Goal: Navigation & Orientation: Find specific page/section

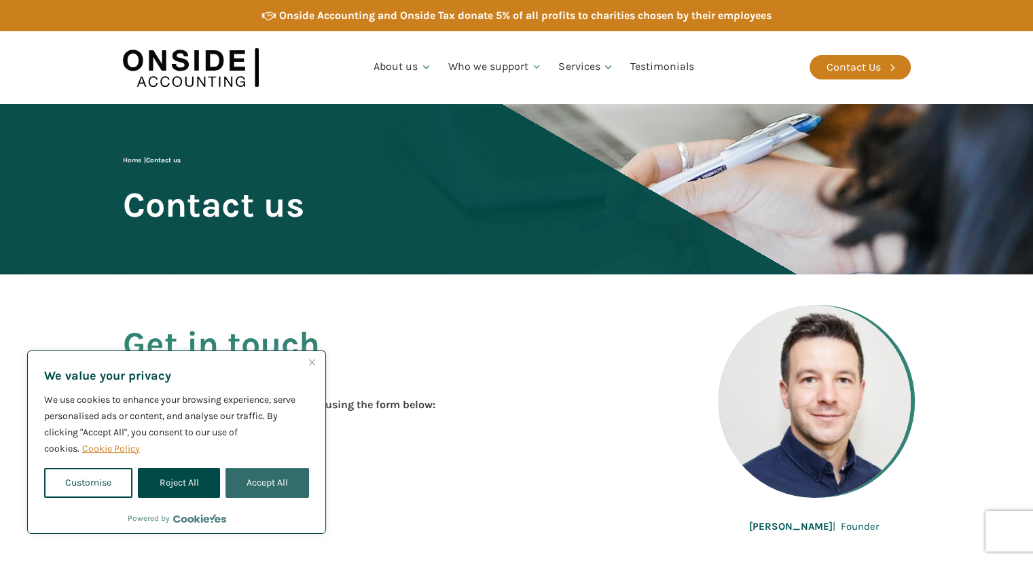
click at [260, 478] on button "Accept All" at bounding box center [267, 483] width 84 height 30
checkbox input "true"
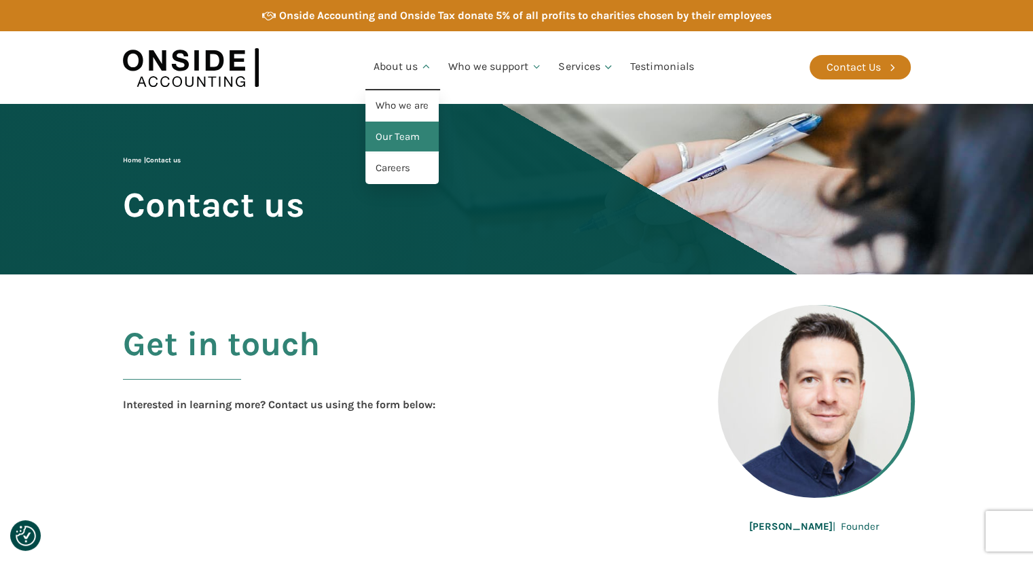
click at [402, 134] on link "Our Team" at bounding box center [401, 137] width 73 height 31
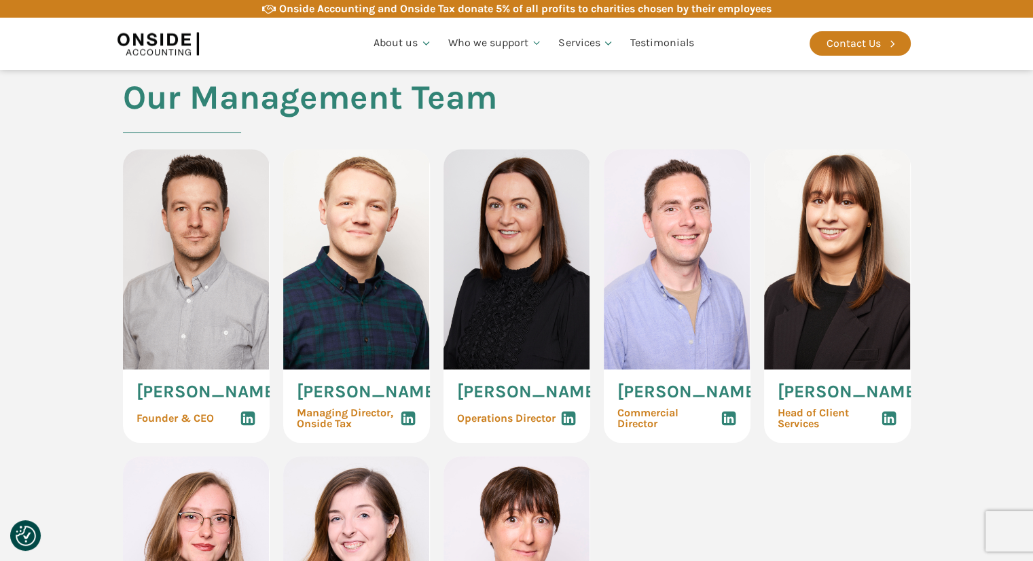
scroll to position [611, 0]
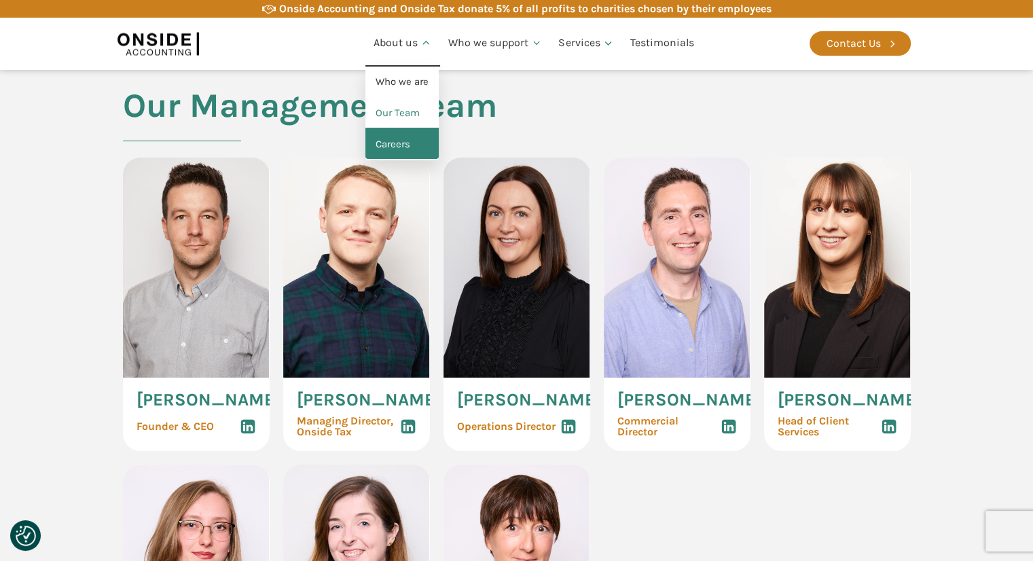
click at [386, 149] on link "Careers" at bounding box center [401, 144] width 73 height 31
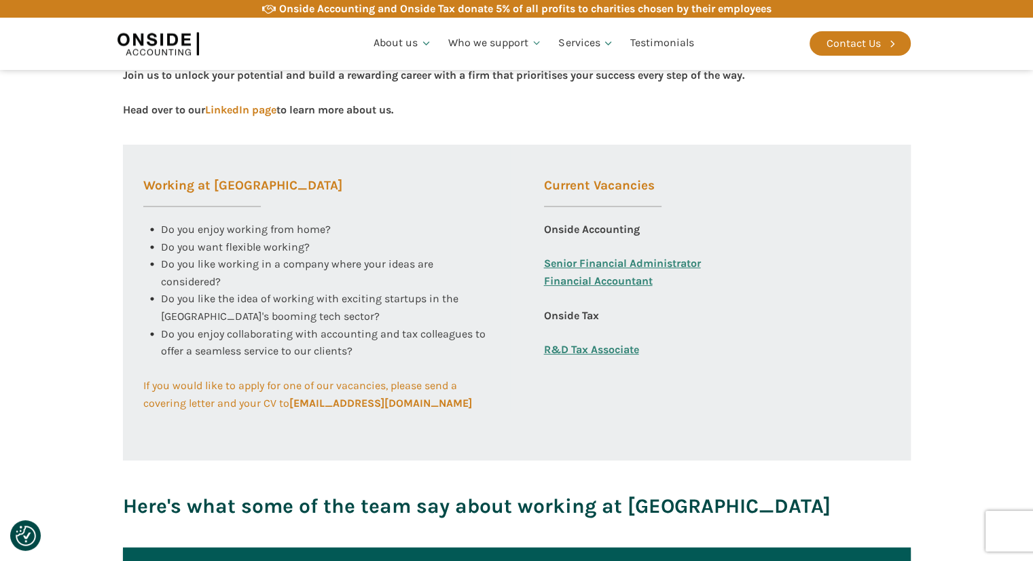
scroll to position [475, 0]
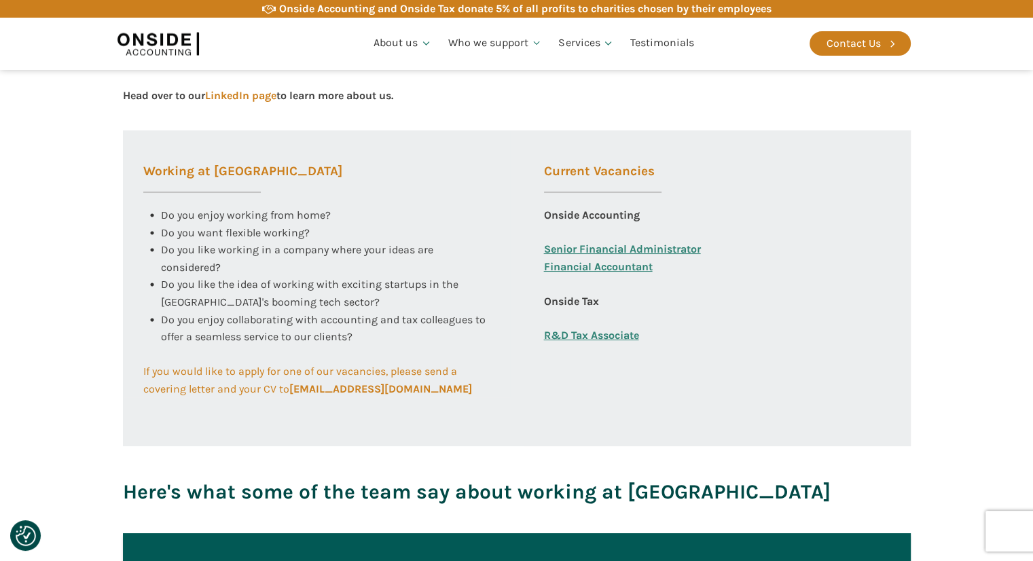
click at [595, 248] on link "Senior Financial Administrator" at bounding box center [622, 249] width 157 height 18
click at [623, 267] on link "Financial Accountant" at bounding box center [598, 275] width 109 height 35
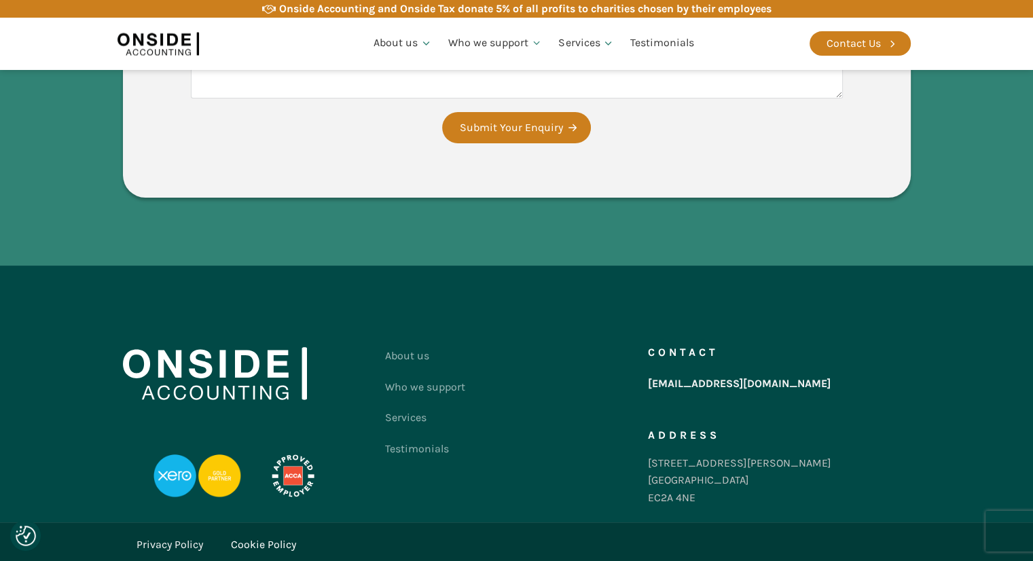
scroll to position [3255, 0]
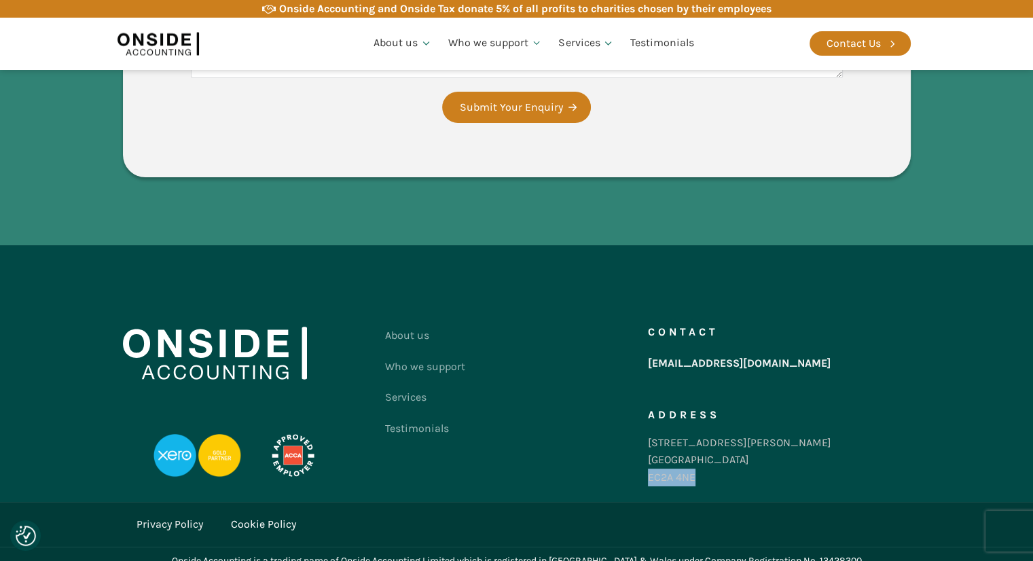
drag, startPoint x: 704, startPoint y: 458, endPoint x: 647, endPoint y: 467, distance: 58.4
click at [647, 467] on div "About us Who we support Services Testimonials Contact us Contact hello@onsideac…" at bounding box center [517, 409] width 788 height 179
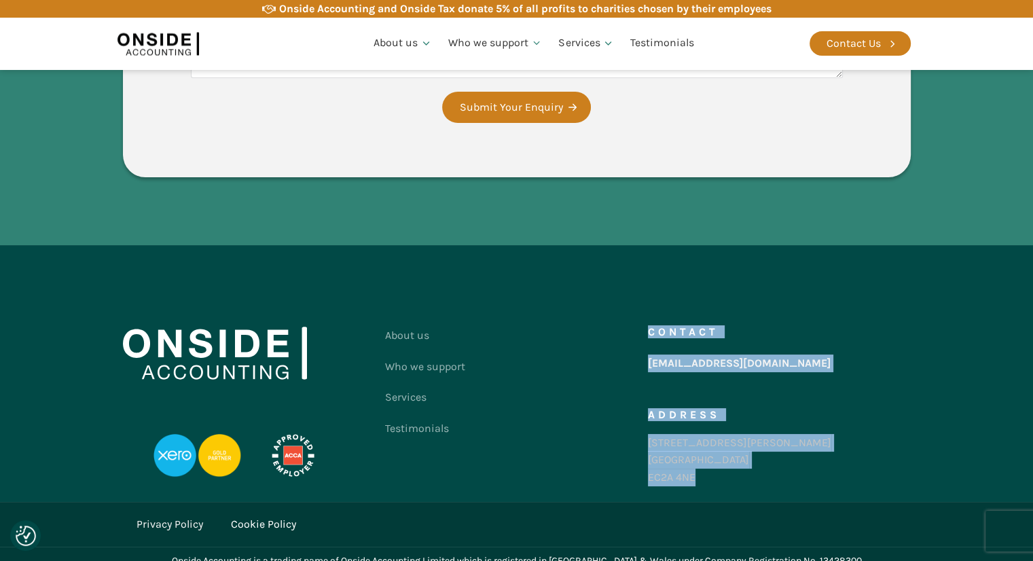
click at [728, 463] on div "86-90 Paul Street London EC2A 4NE" at bounding box center [739, 460] width 183 height 52
click at [715, 468] on div "86-90 Paul Street London EC2A 4NE" at bounding box center [739, 460] width 183 height 52
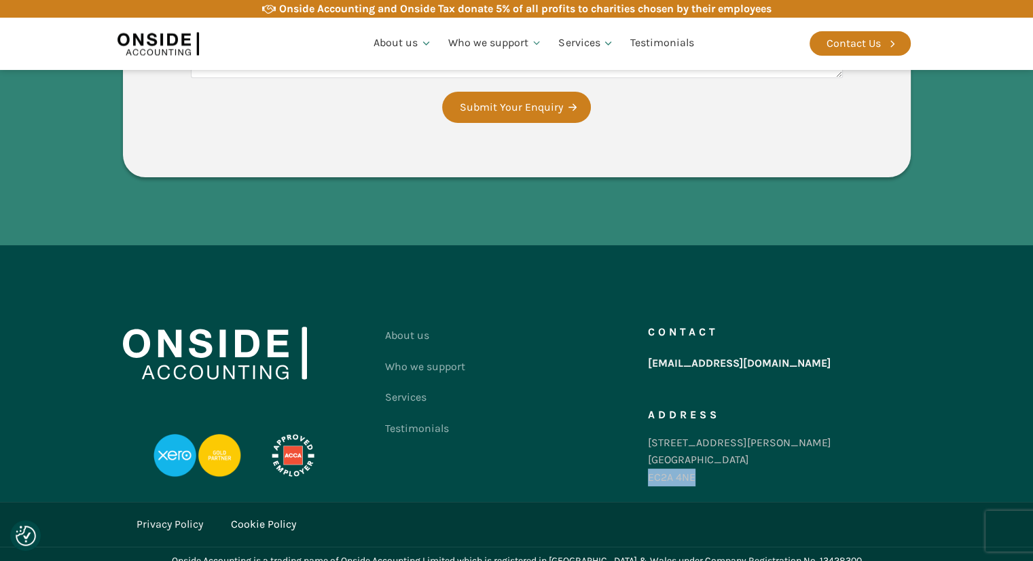
drag, startPoint x: 705, startPoint y: 458, endPoint x: 649, endPoint y: 479, distance: 59.5
click at [649, 479] on div "Contact hello@onsideaccounting.com Address 86-90 Paul Street London EC2A 4NE" at bounding box center [779, 409] width 263 height 179
copy div "EC2A 4NE"
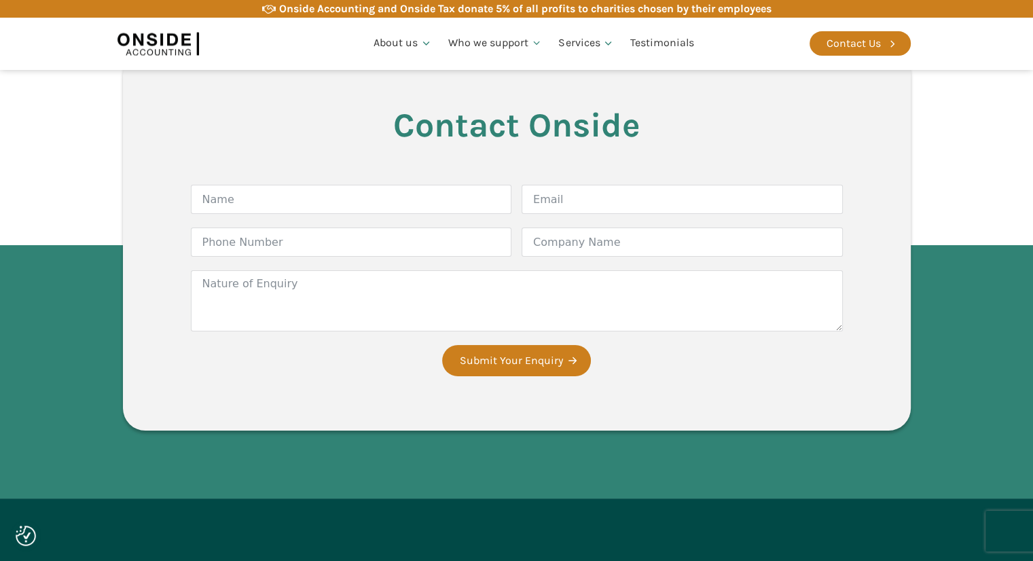
scroll to position [2983, 0]
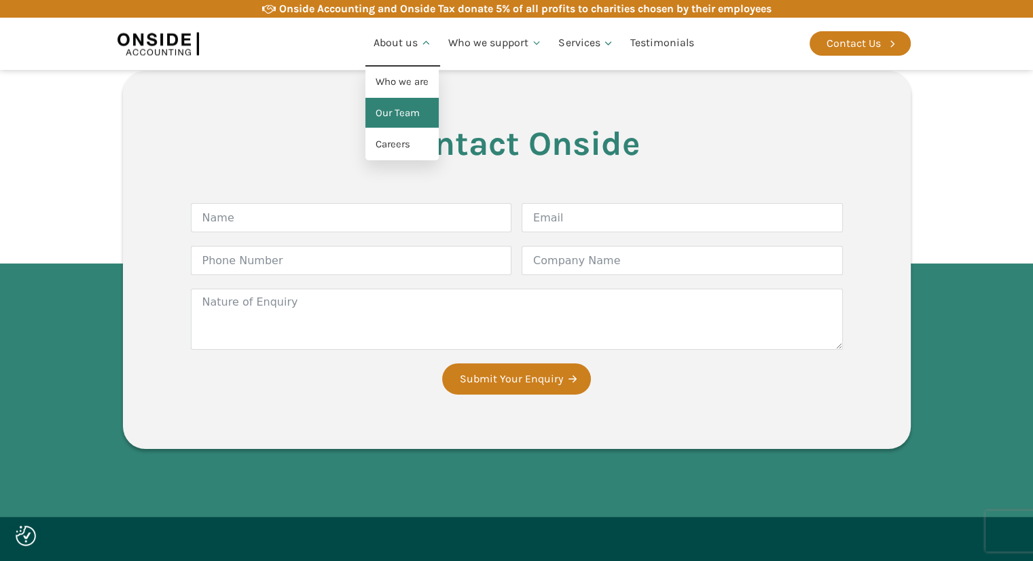
click at [401, 105] on link "Our Team" at bounding box center [401, 113] width 73 height 31
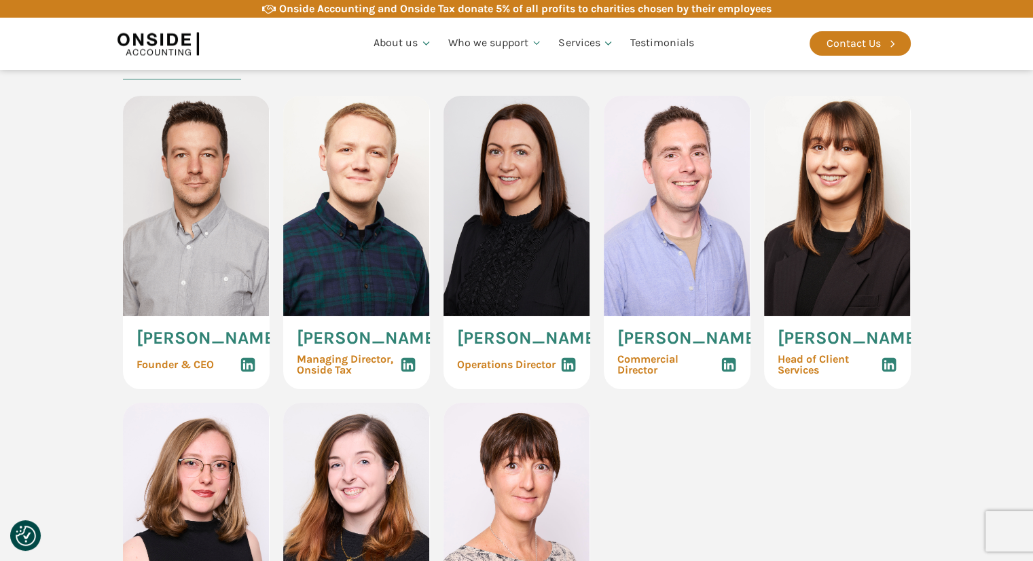
scroll to position [679, 0]
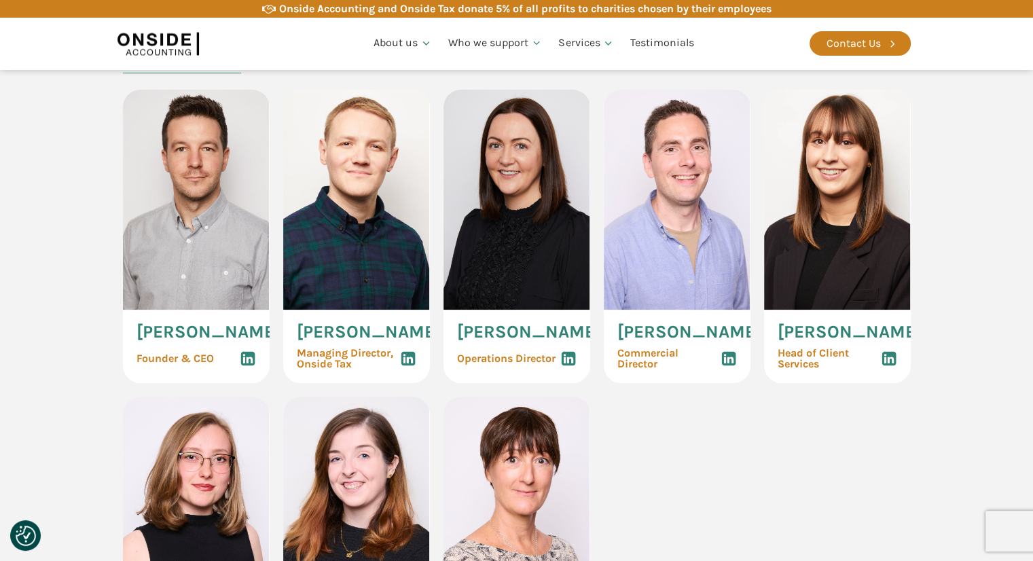
click at [568, 366] on use at bounding box center [568, 359] width 14 height 14
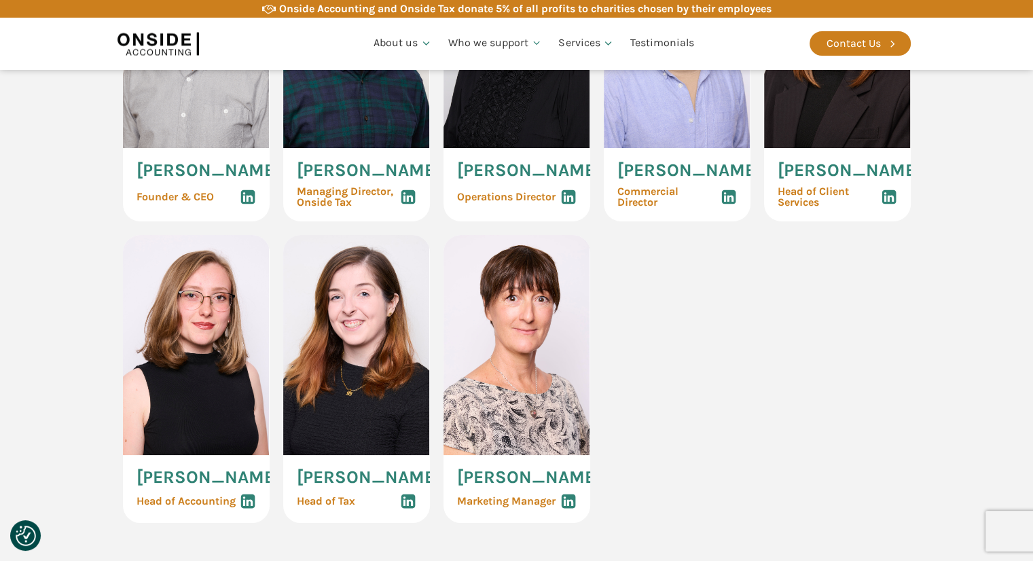
scroll to position [747, 0]
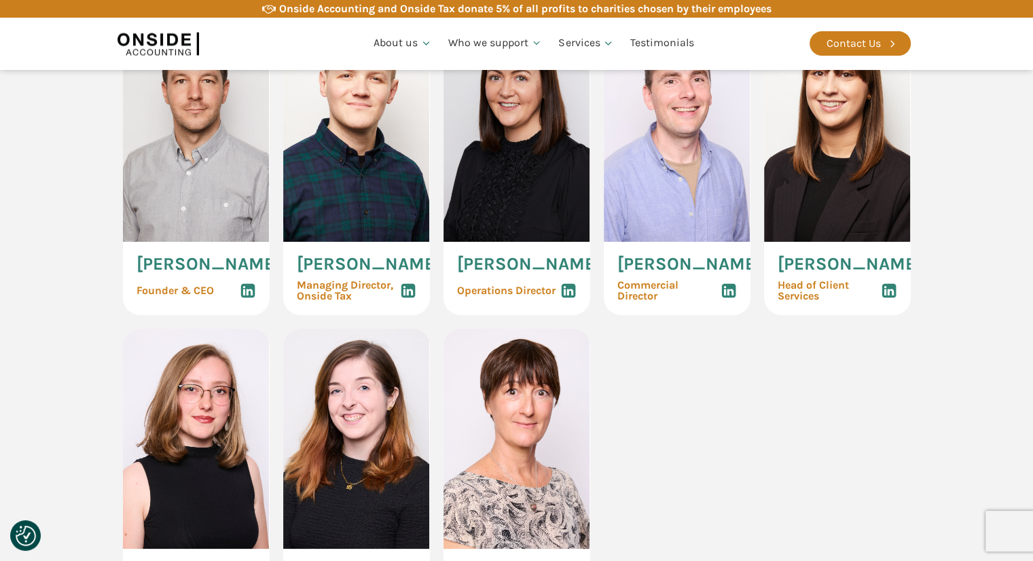
click at [249, 298] on use at bounding box center [247, 291] width 14 height 14
click at [402, 295] on use at bounding box center [408, 291] width 14 height 14
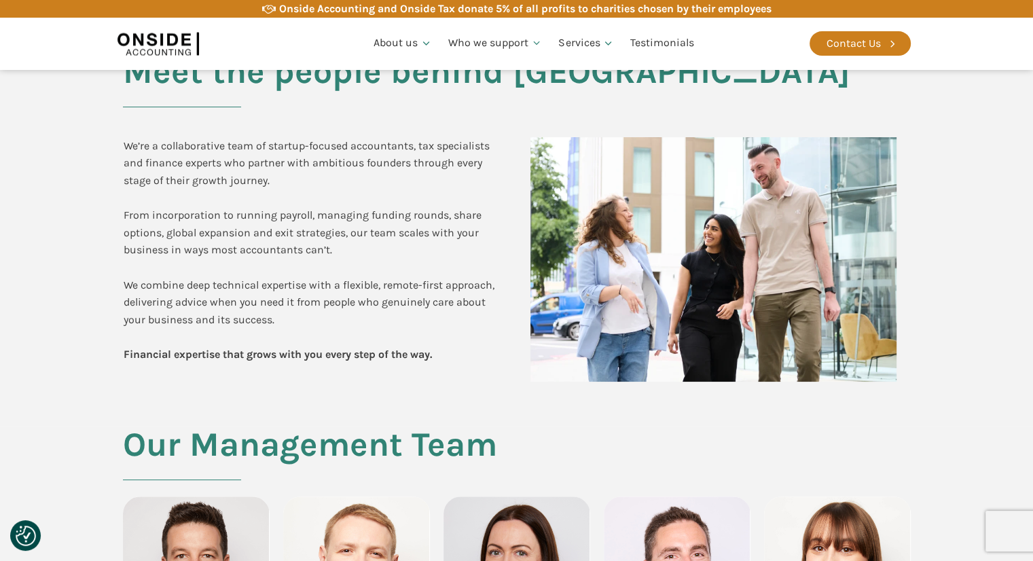
scroll to position [272, 0]
click at [852, 50] on div "Contact Us" at bounding box center [854, 44] width 54 height 18
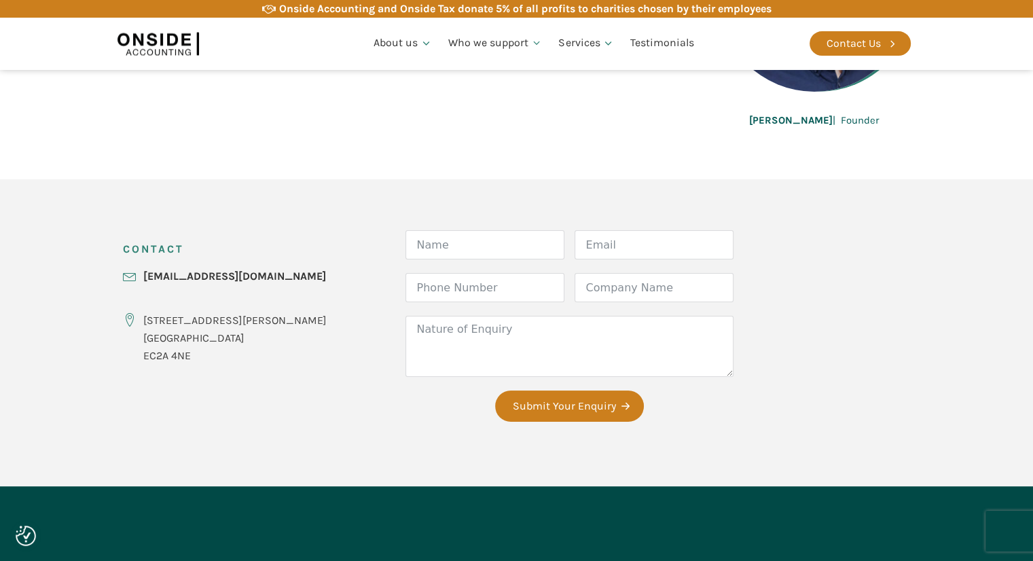
scroll to position [407, 0]
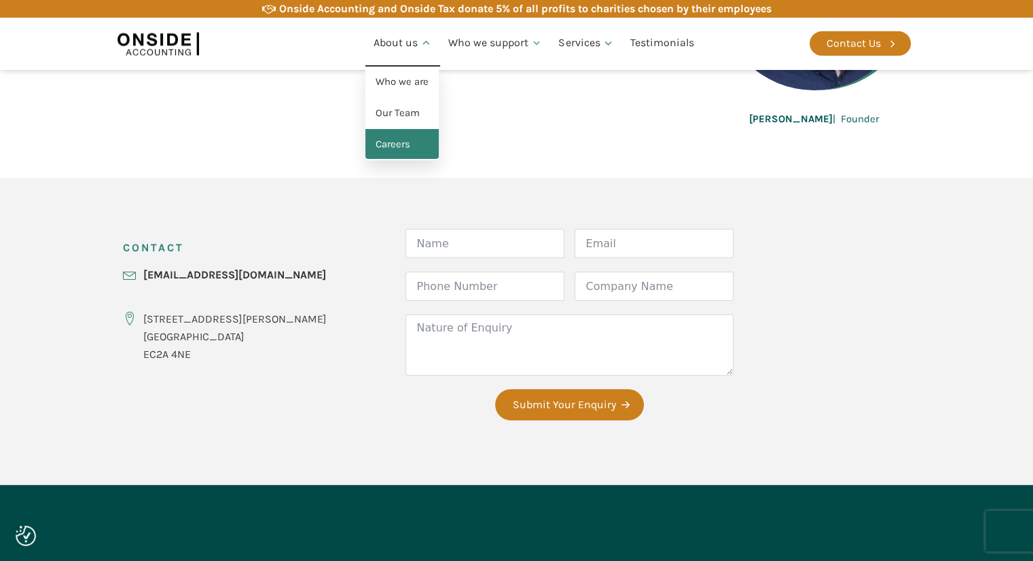
click at [398, 143] on link "Careers" at bounding box center [401, 144] width 73 height 31
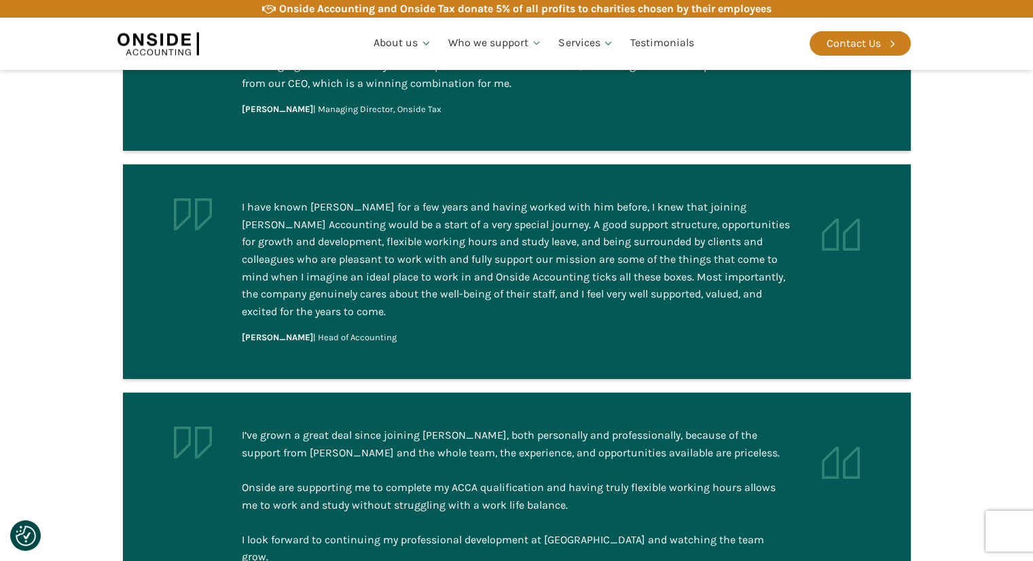
scroll to position [951, 0]
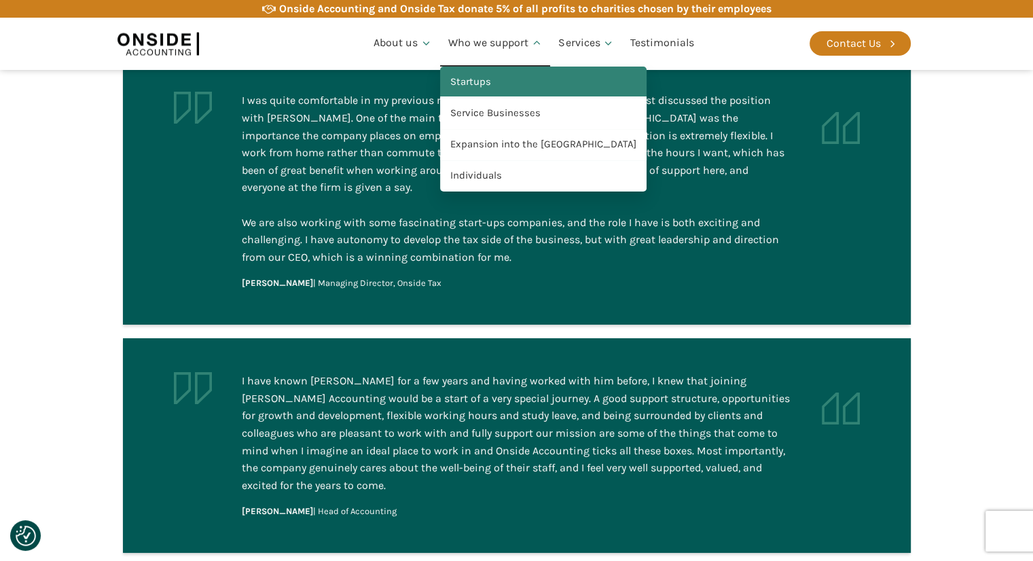
click at [522, 77] on link "Startups" at bounding box center [543, 82] width 206 height 31
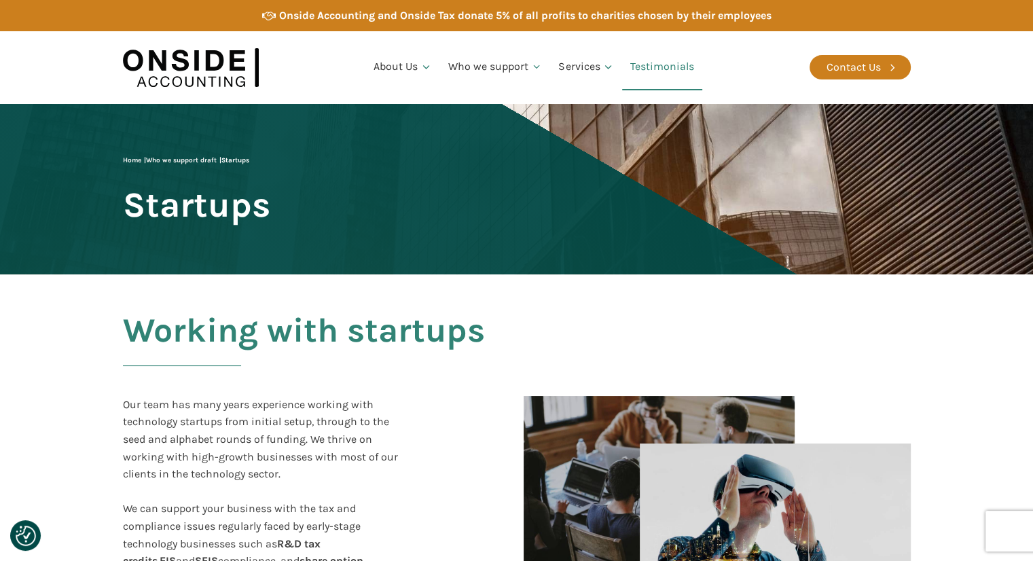
click at [660, 63] on link "Testimonials" at bounding box center [662, 67] width 80 height 46
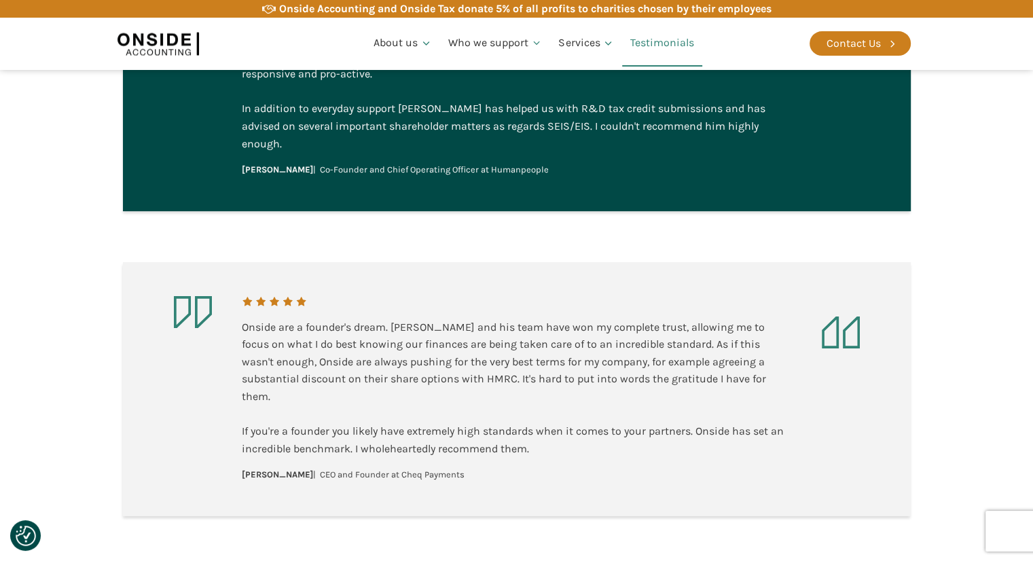
scroll to position [1698, 0]
